Goal: Task Accomplishment & Management: Complete application form

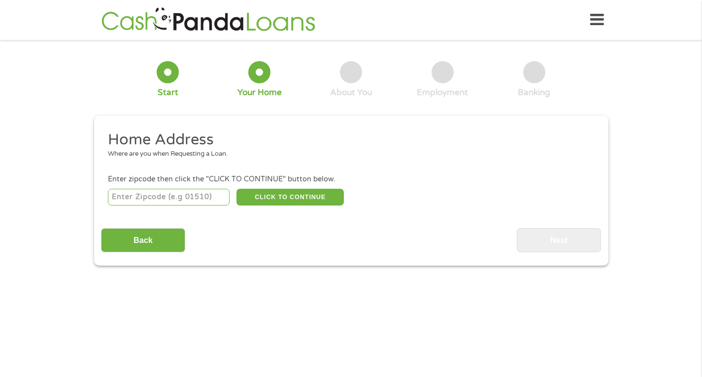
click at [120, 196] on input "number" at bounding box center [169, 197] width 122 height 17
type input "61410"
click at [309, 195] on button "CLICK TO CONTINUE" at bounding box center [289, 197] width 107 height 17
type input "61410"
type input "[GEOGRAPHIC_DATA]"
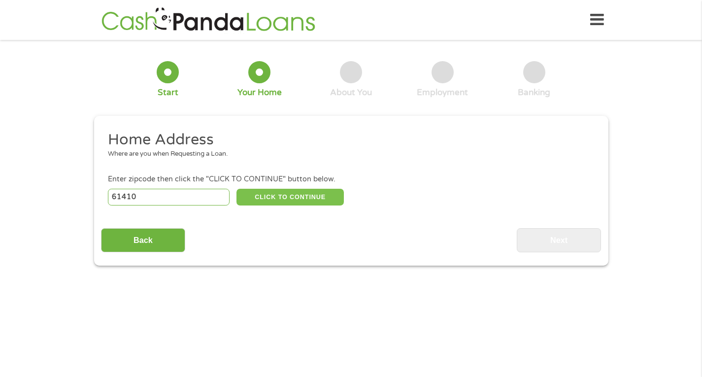
select select "[US_STATE]"
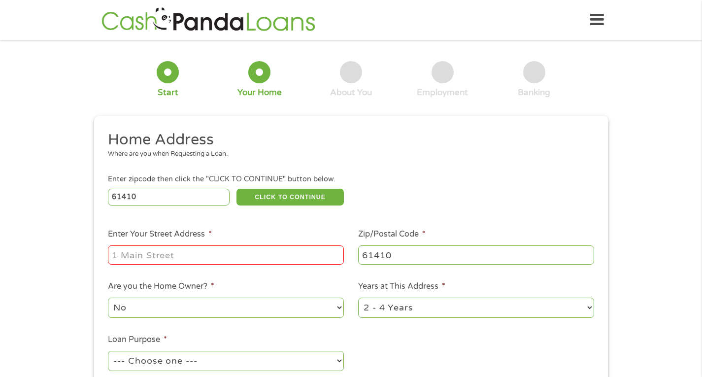
click at [138, 255] on input "Enter Your Street Address *" at bounding box center [226, 254] width 236 height 19
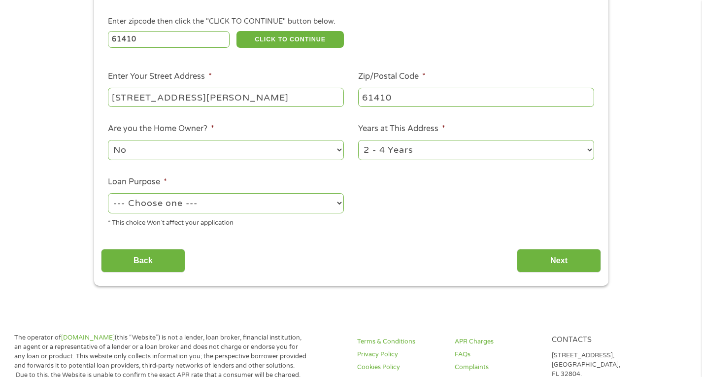
scroll to position [204, 0]
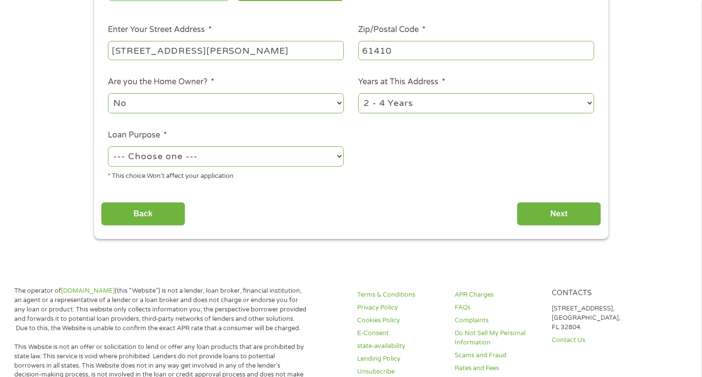
type input "[STREET_ADDRESS][PERSON_NAME]"
click at [341, 156] on select "--- Choose one --- Pay Bills Debt Consolidation Home Improvement Major Purchase…" at bounding box center [226, 156] width 236 height 20
select select "medicalexpenses"
click at [108, 146] on select "--- Choose one --- Pay Bills Debt Consolidation Home Improvement Major Purchase…" at bounding box center [226, 156] width 236 height 20
click at [558, 206] on input "Next" at bounding box center [559, 214] width 84 height 24
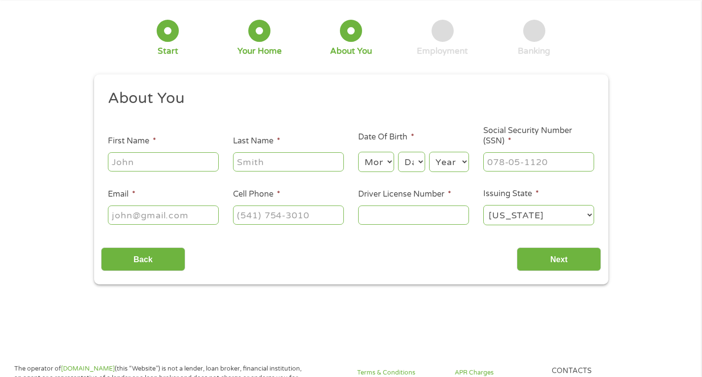
scroll to position [0, 0]
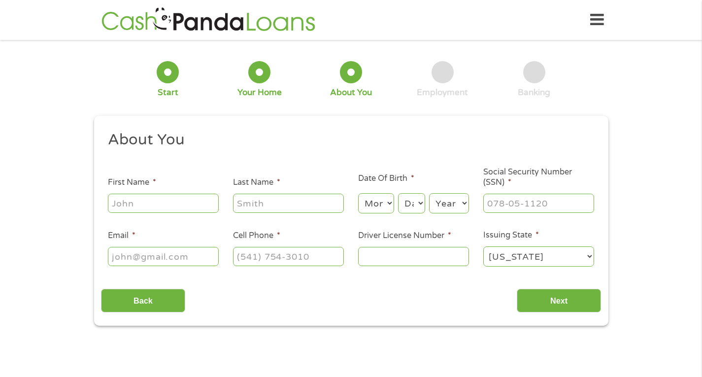
click at [143, 201] on input "First Name *" at bounding box center [163, 203] width 111 height 19
type input "[PERSON_NAME]"
click at [254, 197] on input "Last Name *" at bounding box center [288, 203] width 111 height 19
type input "[PERSON_NAME]"
click at [389, 201] on select "Month 1 2 3 4 5 6 7 8 9 10 11 12" at bounding box center [376, 203] width 36 height 20
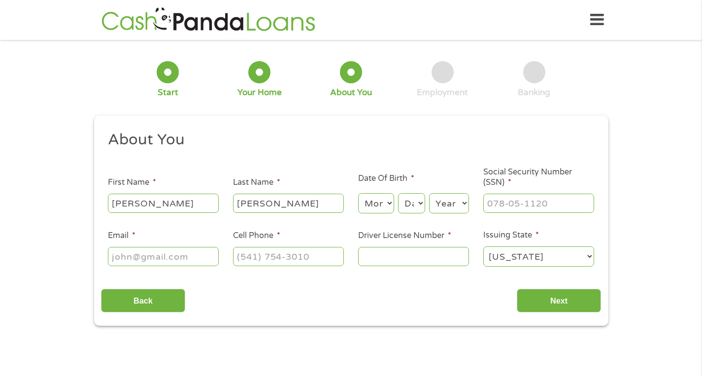
select select "5"
click at [358, 193] on select "Month 1 2 3 4 5 6 7 8 9 10 11 12" at bounding box center [376, 203] width 36 height 20
click at [411, 203] on select "Day 1 2 3 4 5 6 7 8 9 10 11 12 13 14 15 16 17 18 19 20 21 22 23 24 25 26 27 28 …" at bounding box center [411, 203] width 27 height 20
select select "30"
click at [398, 193] on select "Day 1 2 3 4 5 6 7 8 9 10 11 12 13 14 15 16 17 18 19 20 21 22 23 24 25 26 27 28 …" at bounding box center [411, 203] width 27 height 20
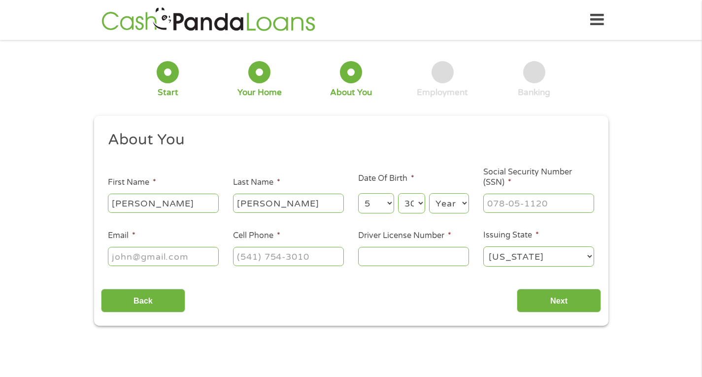
click at [463, 201] on select "Year [DATE] 2006 2005 2004 2003 2002 2001 2000 1999 1998 1997 1996 1995 1994 19…" at bounding box center [449, 203] width 40 height 20
select select "1951"
click at [429, 193] on select "Year [DATE] 2006 2005 2004 2003 2002 2001 2000 1999 1998 1997 1996 1995 1994 19…" at bounding box center [449, 203] width 40 height 20
click at [500, 198] on input "___-__-____" at bounding box center [538, 203] width 111 height 19
type input "324-46-6004"
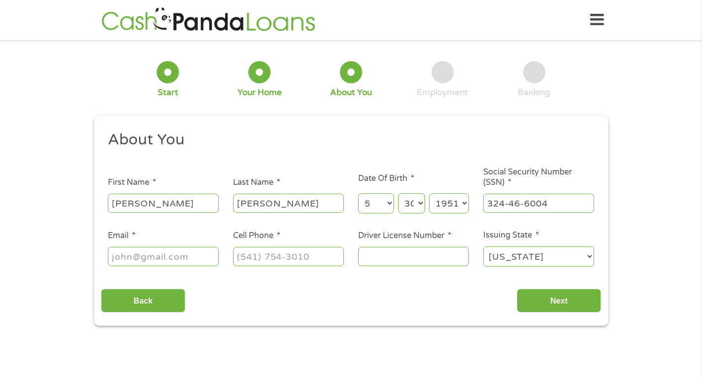
click at [123, 259] on input "Email *" at bounding box center [163, 256] width 111 height 19
type input "[EMAIL_ADDRESS][DOMAIN_NAME]"
click at [270, 257] on input "(___) ___-____" at bounding box center [288, 256] width 111 height 19
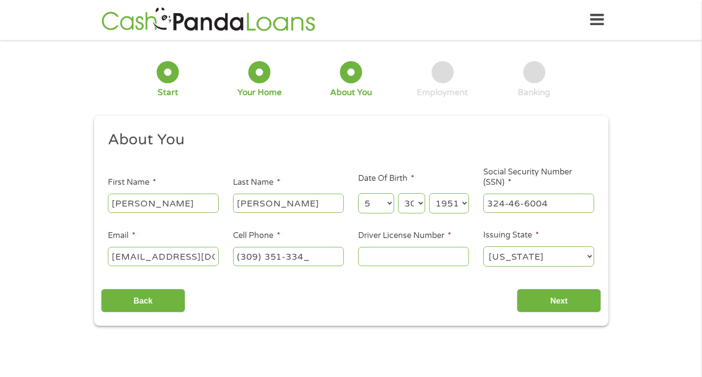
type input "[PHONE_NUMBER]"
click at [380, 253] on input "Driver License Number *" at bounding box center [413, 256] width 111 height 19
type input "L5205215169008"
drag, startPoint x: 380, startPoint y: 253, endPoint x: 591, endPoint y: 256, distance: 211.4
click at [591, 256] on select "[US_STATE] [US_STATE] [US_STATE] [US_STATE] [US_STATE] [US_STATE] [US_STATE] [U…" at bounding box center [538, 256] width 111 height 20
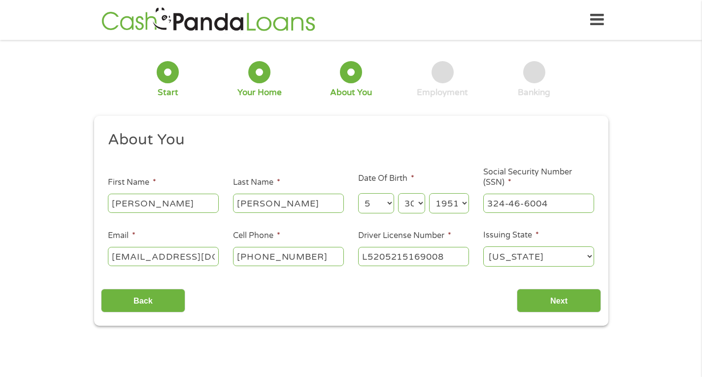
select select "[US_STATE]"
click at [483, 246] on select "[US_STATE] [US_STATE] [US_STATE] [US_STATE] [US_STATE] [US_STATE] [US_STATE] [U…" at bounding box center [538, 256] width 111 height 20
click at [555, 298] on input "Next" at bounding box center [559, 301] width 84 height 24
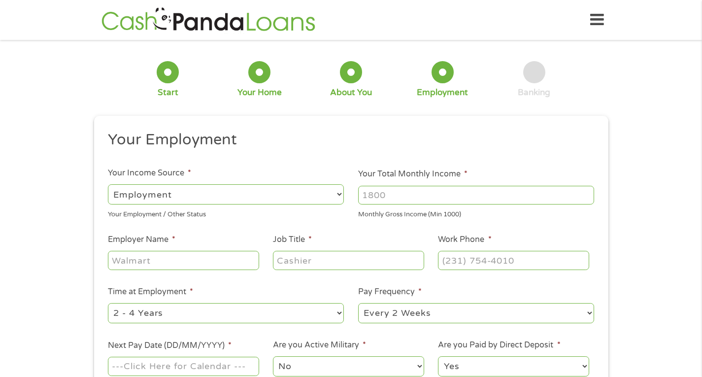
click at [339, 194] on select "--- Choose one --- Employment [DEMOGRAPHIC_DATA] Benefits" at bounding box center [226, 194] width 236 height 20
select select "benefits"
click at [108, 184] on select "--- Choose one --- Employment [DEMOGRAPHIC_DATA] Benefits" at bounding box center [226, 194] width 236 height 20
type input "Other"
type input "[PHONE_NUMBER]"
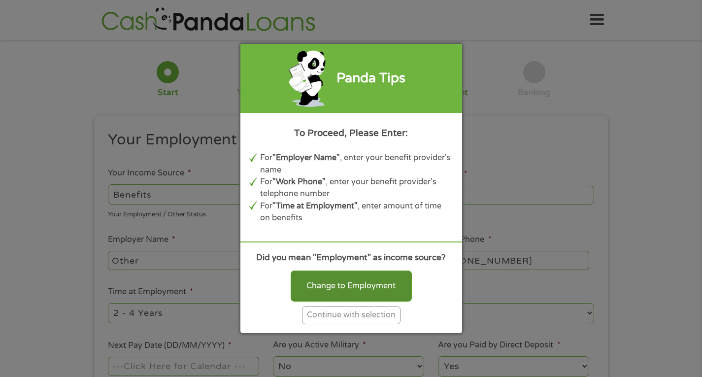
click at [356, 286] on div "Change to Employment" at bounding box center [351, 285] width 121 height 31
select select "fullTime"
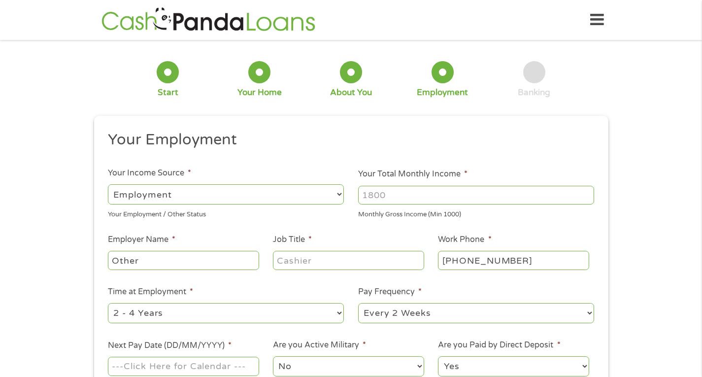
click at [339, 312] on select "--- Choose one --- 1 Year or less 1 - 2 Years 2 - 4 Years Over 4 Years" at bounding box center [226, 313] width 236 height 20
select select "60months"
click at [108, 303] on select "--- Choose one --- 1 Year or less 1 - 2 Years 2 - 4 Years Over 4 Years" at bounding box center [226, 313] width 236 height 20
click at [371, 194] on input "Your Total Monthly Income *" at bounding box center [476, 195] width 236 height 19
drag, startPoint x: 382, startPoint y: 195, endPoint x: 338, endPoint y: 191, distance: 44.1
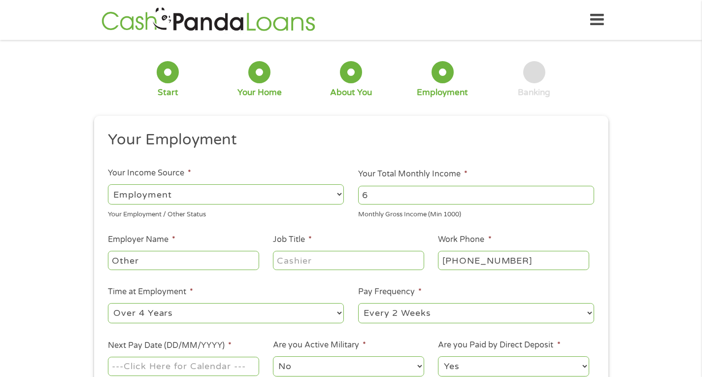
click at [338, 191] on ul "Your Employment Your Income Source * --- Choose one --- Employment [DEMOGRAPHIC…" at bounding box center [351, 257] width 500 height 255
type input "1600"
click at [114, 259] on input "Other" at bounding box center [183, 260] width 151 height 19
type input "social security AdministrationOther"
click at [297, 261] on input "Job Title *" at bounding box center [348, 260] width 151 height 19
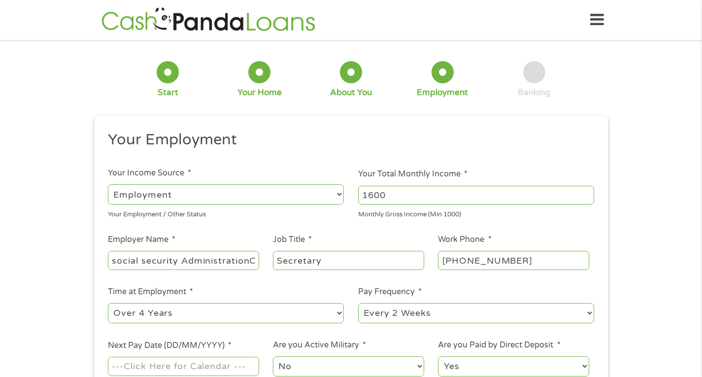
type input "Secretary"
click at [454, 260] on input "[PHONE_NUMBER]" at bounding box center [513, 260] width 151 height 19
type input "[PHONE_NUMBER]"
click at [341, 312] on select "--- Choose one --- 1 Year or less 1 - 2 Years 2 - 4 Years Over 4 Years" at bounding box center [226, 313] width 236 height 20
click at [178, 312] on select "--- Choose one --- 1 Year or less 1 - 2 Years 2 - 4 Years Over 4 Years" at bounding box center [226, 313] width 236 height 20
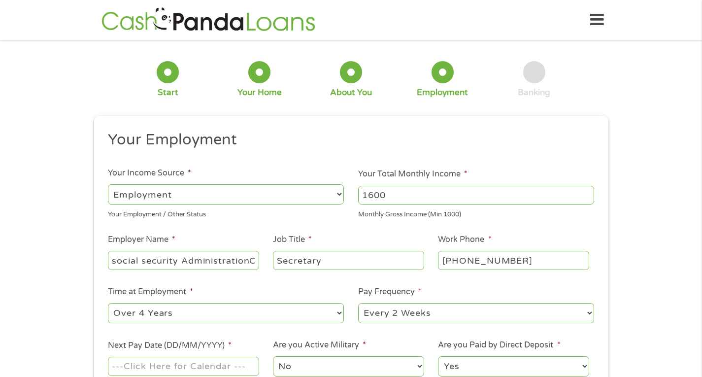
click at [591, 312] on select "--- Choose one --- Every 2 Weeks Every Week Monthly Semi-Monthly" at bounding box center [476, 313] width 236 height 20
select select "monthly"
click at [358, 303] on select "--- Choose one --- Every 2 Weeks Every Week Monthly Semi-Monthly" at bounding box center [476, 313] width 236 height 20
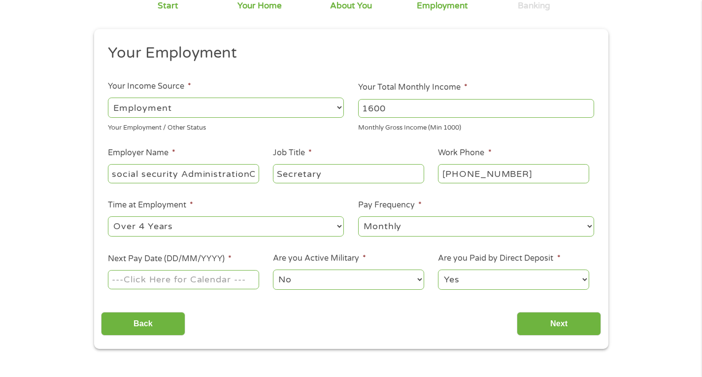
scroll to position [203, 0]
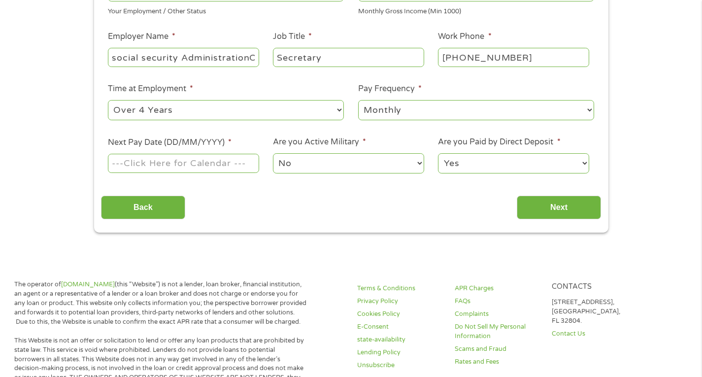
click at [182, 163] on input "Next Pay Date (DD/MM/YYYY) *" at bounding box center [183, 163] width 151 height 19
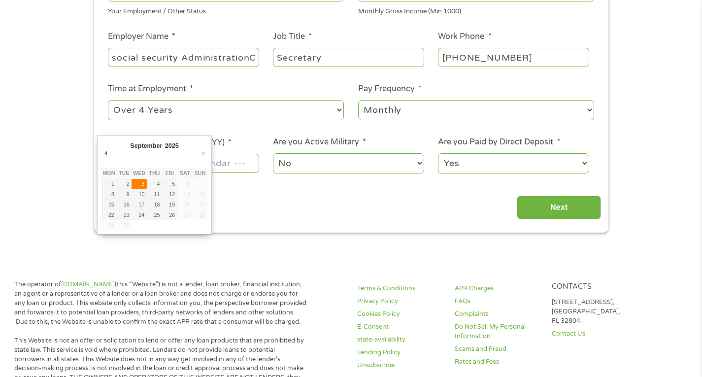
type input "[DATE]"
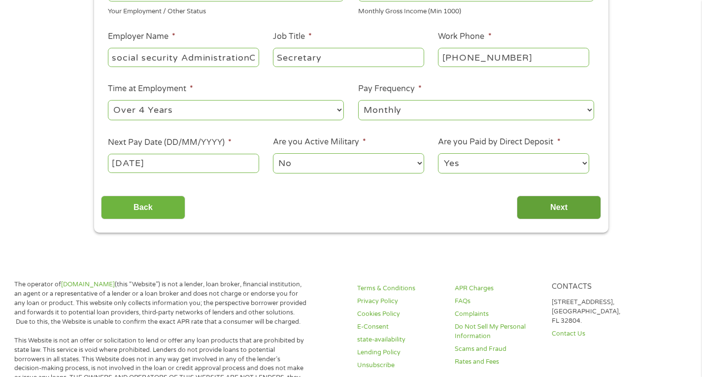
click at [574, 205] on input "Next" at bounding box center [559, 208] width 84 height 24
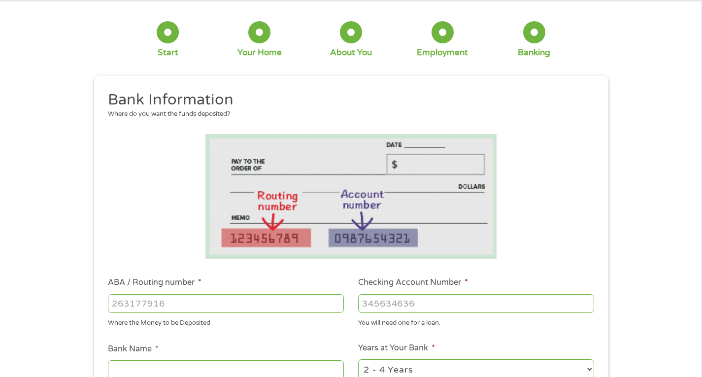
scroll to position [0, 0]
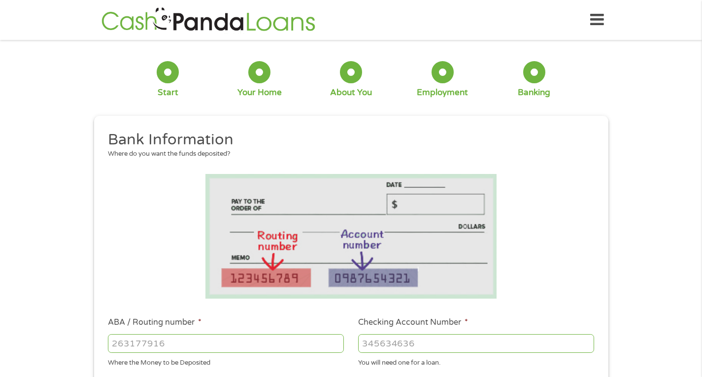
click at [153, 342] on input "ABA / Routing number *" at bounding box center [226, 343] width 236 height 19
type input "041215980"
type input "[PERSON_NAME] Bank"
type input "041215980"
click at [386, 339] on input "Checking Account Number *" at bounding box center [476, 343] width 236 height 19
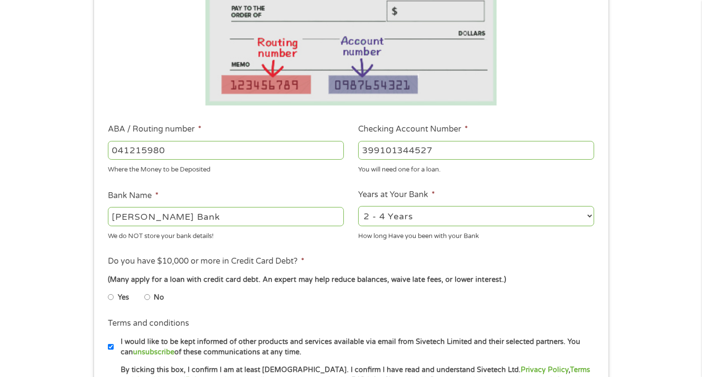
scroll to position [203, 0]
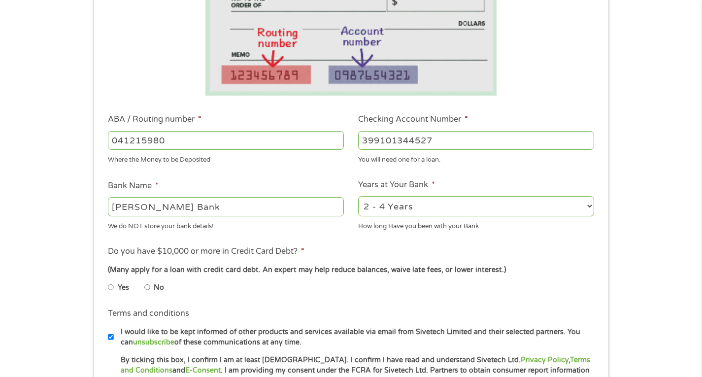
type input "399101344527"
click at [149, 285] on input "No" at bounding box center [147, 287] width 6 height 16
radio input "true"
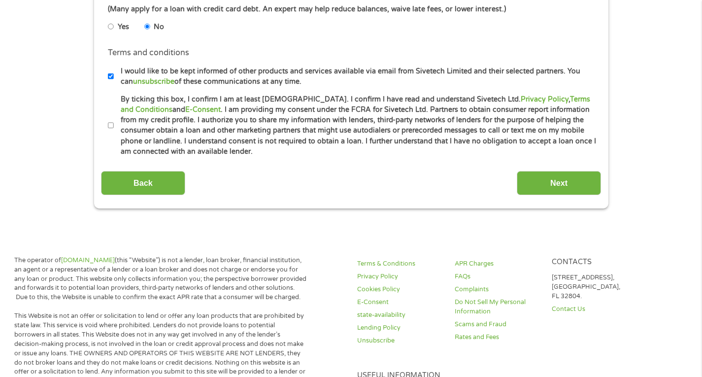
scroll to position [462, 0]
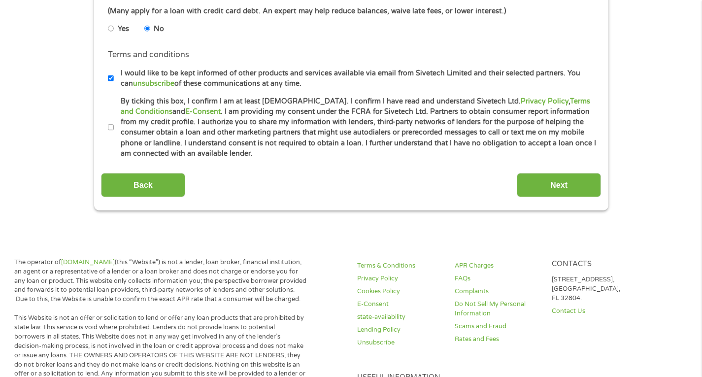
click at [112, 126] on input "By ticking this box, I confirm I am at least [DEMOGRAPHIC_DATA]. I confirm I ha…" at bounding box center [111, 128] width 6 height 16
checkbox input "true"
click at [560, 185] on input "Next" at bounding box center [559, 185] width 84 height 24
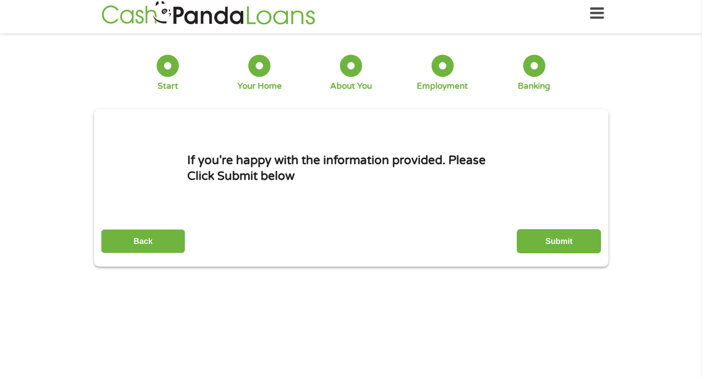
scroll to position [0, 0]
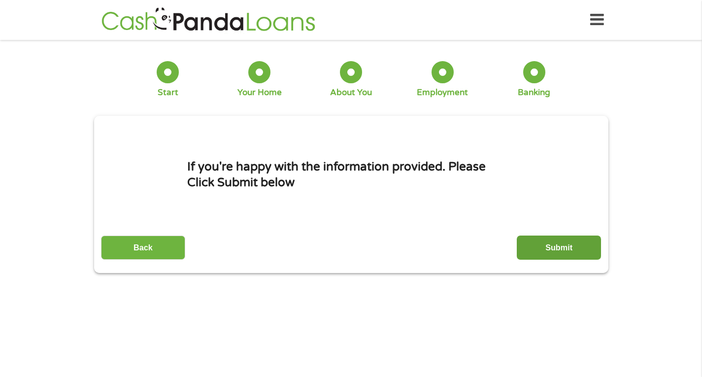
click at [543, 245] on input "Submit" at bounding box center [559, 247] width 84 height 24
